Goal: Check status: Check status

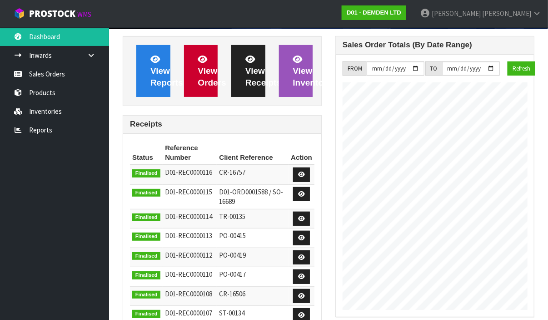
scroll to position [22, 0]
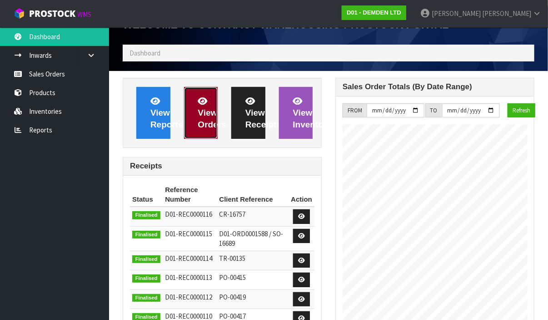
click at [204, 114] on span "View Orders" at bounding box center [212, 112] width 28 height 33
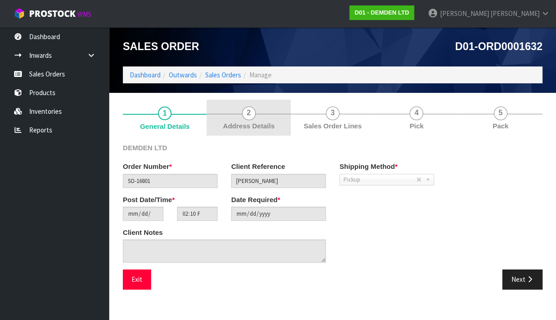
click at [250, 122] on span "Address Details" at bounding box center [248, 126] width 51 height 10
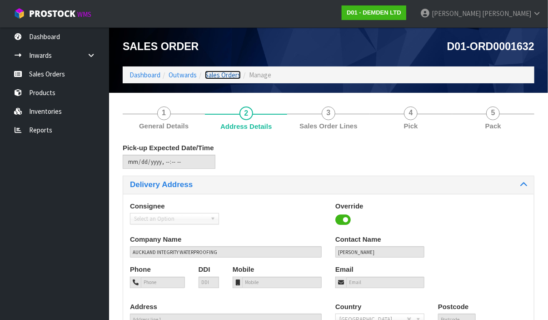
click at [215, 75] on link "Sales Orders" at bounding box center [223, 74] width 36 height 9
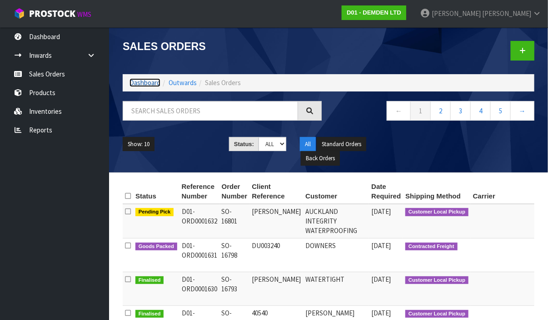
click at [144, 82] on link "Dashboard" at bounding box center [145, 82] width 31 height 9
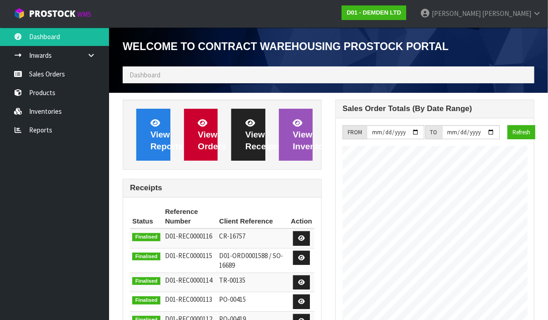
scroll to position [444, 213]
